Goal: Transaction & Acquisition: Subscribe to service/newsletter

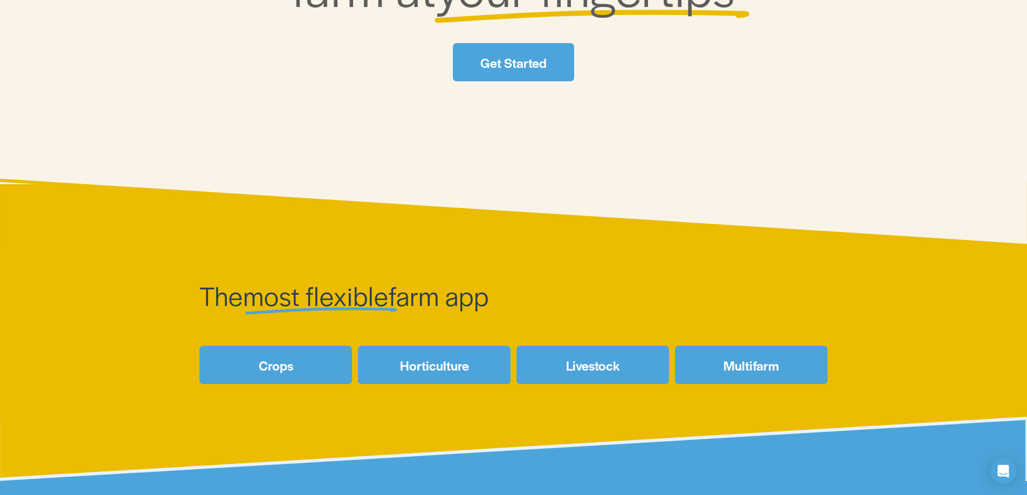
click at [530, 61] on link "Get Started" at bounding box center [513, 62] width 121 height 38
click at [298, 377] on link "Crops" at bounding box center [275, 365] width 153 height 38
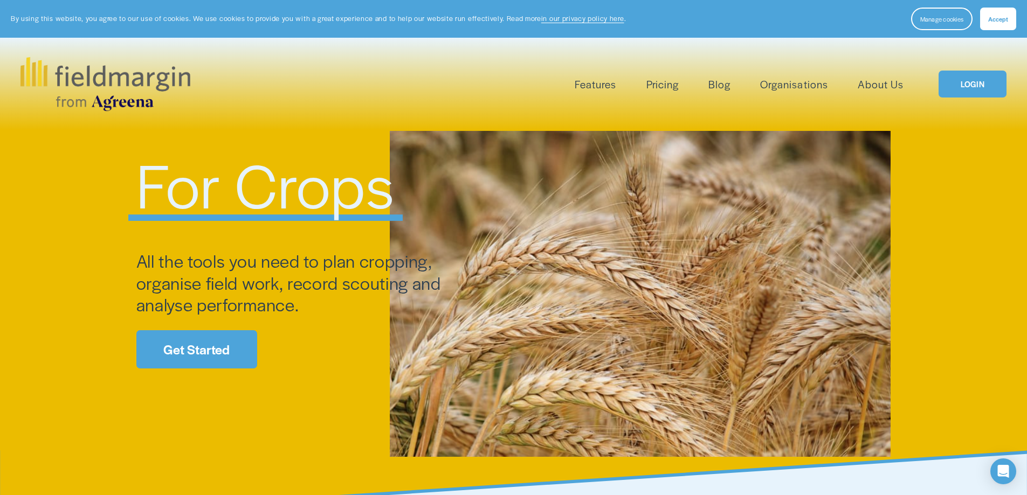
click at [212, 344] on link "Get Started" at bounding box center [196, 349] width 121 height 38
